Goal: Task Accomplishment & Management: Manage account settings

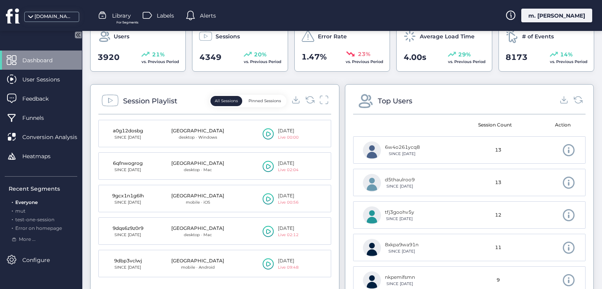
scroll to position [118, 0]
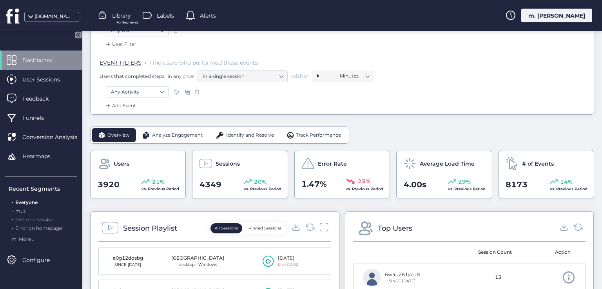
click at [553, 15] on div "m. [PERSON_NAME]" at bounding box center [556, 16] width 71 height 14
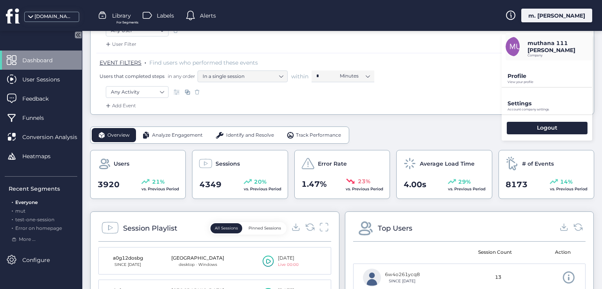
click at [516, 83] on p "View your profile" at bounding box center [550, 82] width 85 height 4
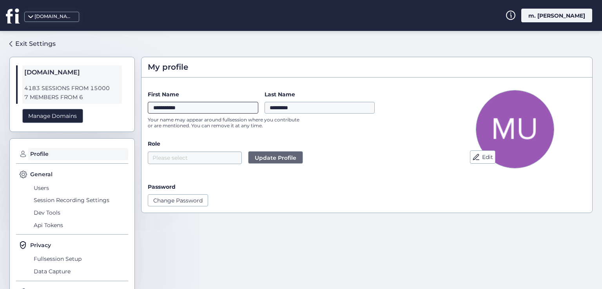
drag, startPoint x: 216, startPoint y: 108, endPoint x: 180, endPoint y: 109, distance: 36.1
click at [180, 109] on input "**********" at bounding box center [203, 108] width 111 height 12
type input "*******"
click at [281, 158] on span "Update Profile" at bounding box center [276, 158] width 42 height 9
click at [41, 188] on span "Users" at bounding box center [80, 188] width 96 height 13
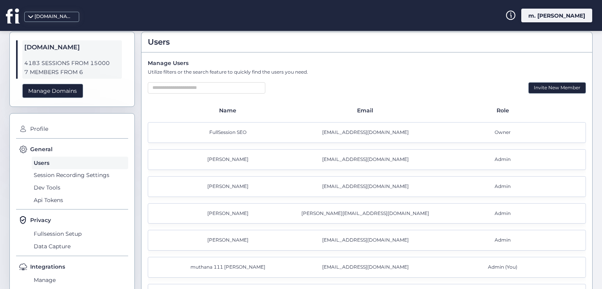
scroll to position [13, 0]
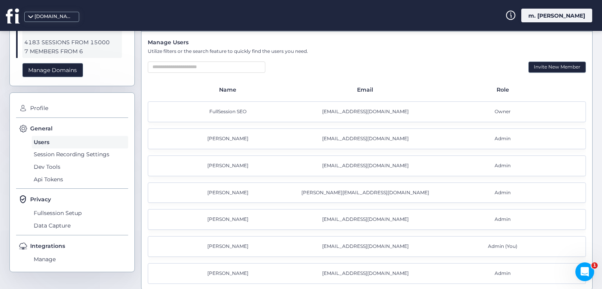
scroll to position [52, 0]
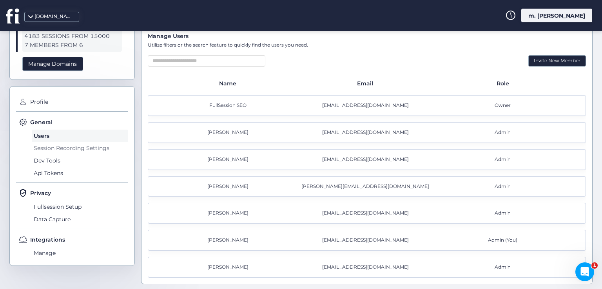
click at [80, 146] on span "Session Recording Settings" at bounding box center [80, 148] width 96 height 13
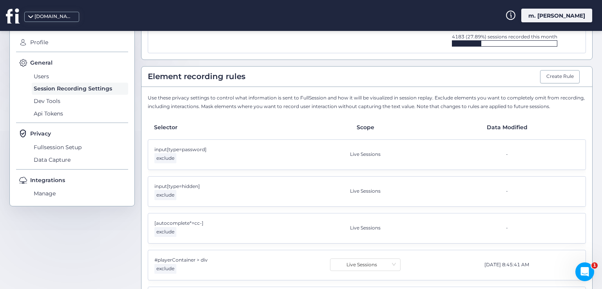
scroll to position [93, 0]
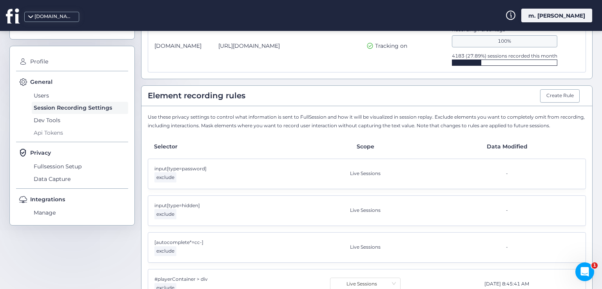
click at [60, 131] on span "Api Tokens" at bounding box center [80, 133] width 96 height 13
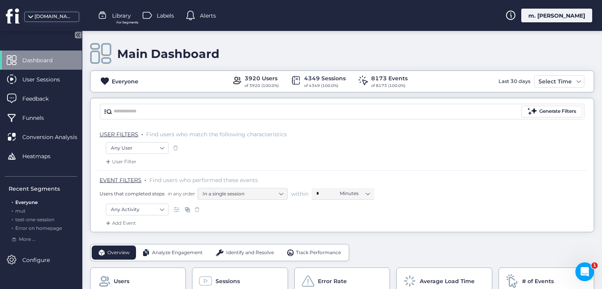
click at [571, 14] on div "m. [PERSON_NAME]" at bounding box center [556, 16] width 71 height 14
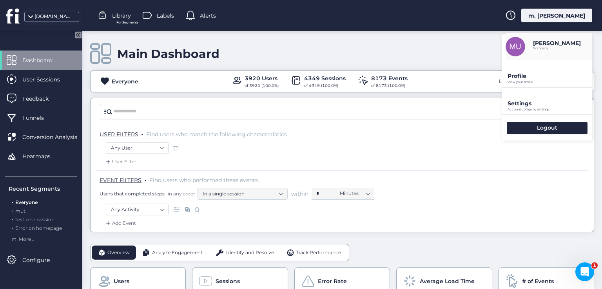
click at [521, 77] on p "Profile" at bounding box center [550, 76] width 85 height 7
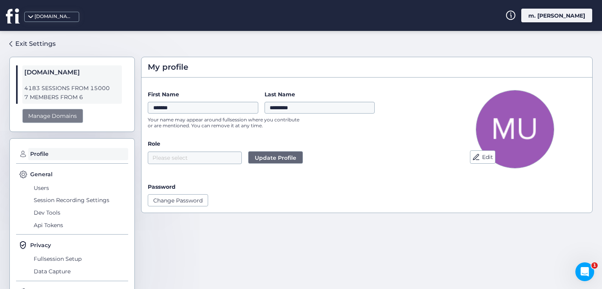
click at [45, 120] on div "Manage Domains" at bounding box center [52, 116] width 61 height 15
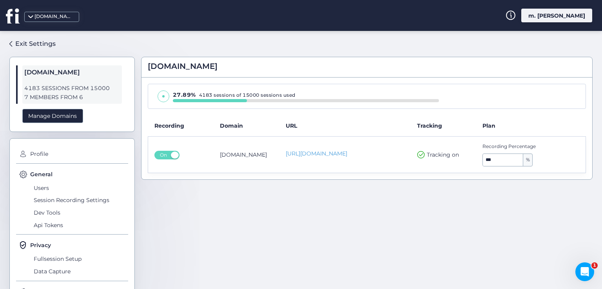
click at [546, 15] on div "m. [PERSON_NAME]" at bounding box center [556, 16] width 71 height 14
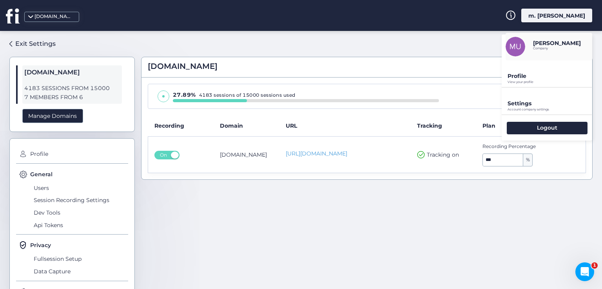
click at [528, 84] on p "View your profile" at bounding box center [550, 82] width 85 height 4
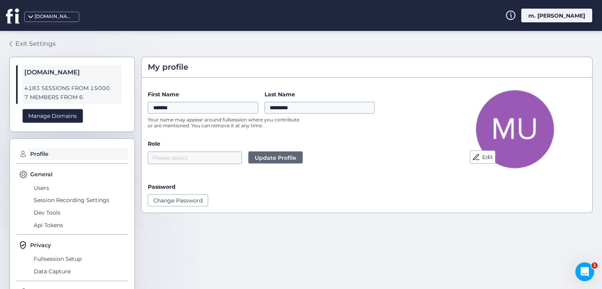
click at [16, 42] on div "Exit Settings" at bounding box center [35, 44] width 40 height 10
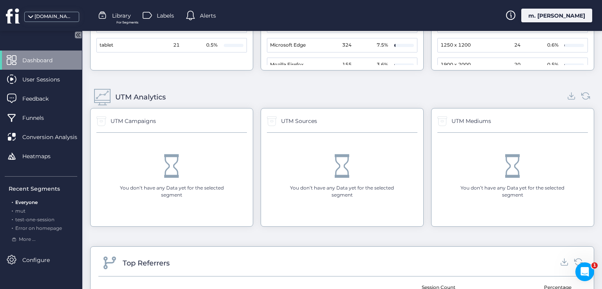
scroll to position [964, 0]
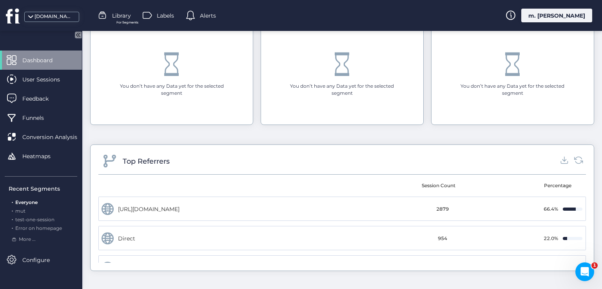
click at [76, 36] on icon at bounding box center [78, 34] width 7 height 7
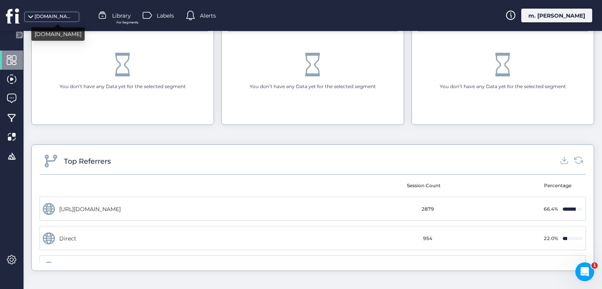
click at [44, 19] on div "[DOMAIN_NAME]" at bounding box center [53, 16] width 39 height 7
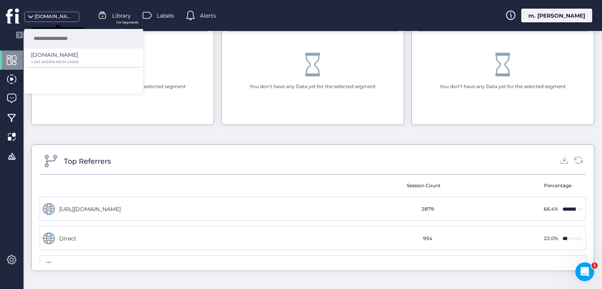
click at [44, 19] on div "[DOMAIN_NAME]" at bounding box center [53, 16] width 39 height 7
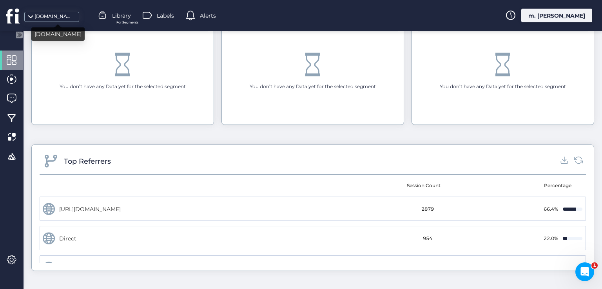
click at [34, 19] on div "[DOMAIN_NAME]" at bounding box center [53, 16] width 39 height 7
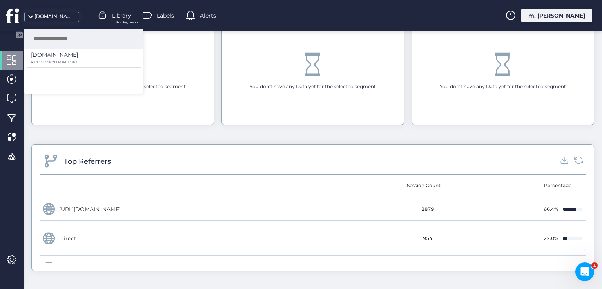
click at [559, 15] on div "m. [PERSON_NAME]" at bounding box center [556, 16] width 71 height 14
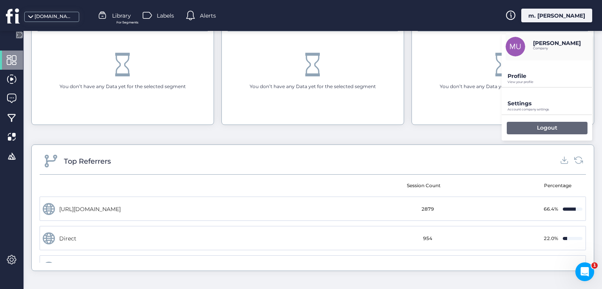
click at [519, 124] on div "Logout" at bounding box center [547, 128] width 81 height 13
